Goal: Check status: Check status

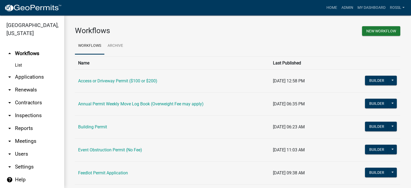
click at [102, 125] on link "Building Permit" at bounding box center [92, 126] width 29 height 5
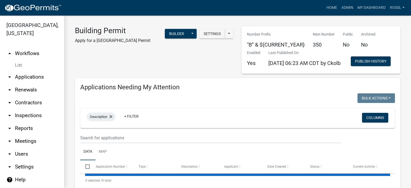
select select "2: 50"
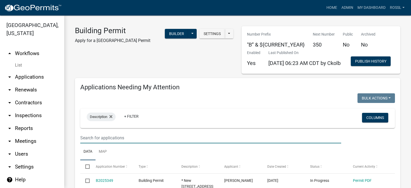
click at [133, 143] on input "text" at bounding box center [210, 137] width 261 height 11
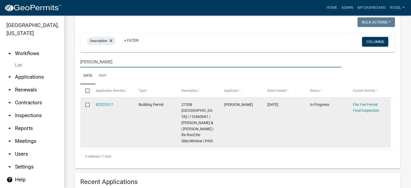
scroll to position [80, 0]
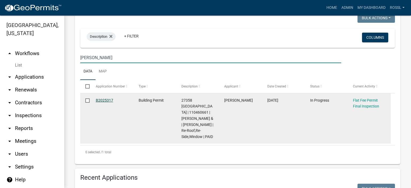
type input "[PERSON_NAME]"
click at [109, 102] on link "B2025317" at bounding box center [104, 100] width 17 height 4
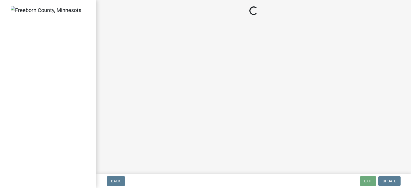
select select "3613e5d6-c0da-40a7-83d4-d5638b2e6124"
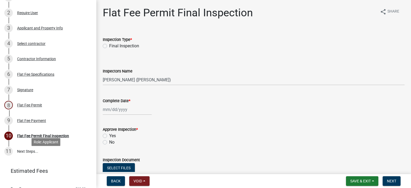
scroll to position [80, 0]
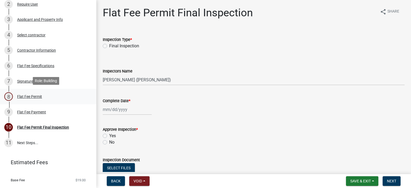
click at [22, 96] on div "Flat Fee Permit" at bounding box center [29, 97] width 25 height 4
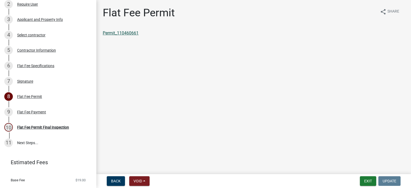
click at [117, 34] on link "Permit_110460661" at bounding box center [121, 32] width 36 height 5
drag, startPoint x: 209, startPoint y: 107, endPoint x: 302, endPoint y: 139, distance: 99.3
click at [209, 107] on main "Flat Fee Permit share Share Permit_110460661" at bounding box center [253, 86] width 315 height 172
click at [366, 180] on button "Exit" at bounding box center [368, 181] width 16 height 10
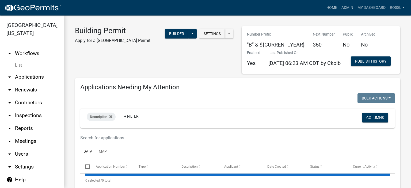
select select "2: 50"
